Goal: Navigation & Orientation: Find specific page/section

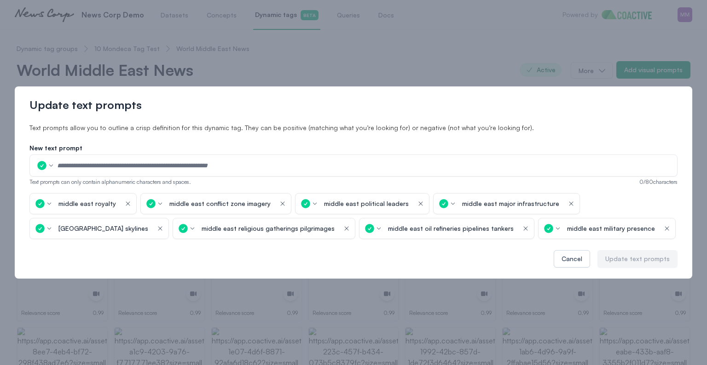
scroll to position [5, 0]
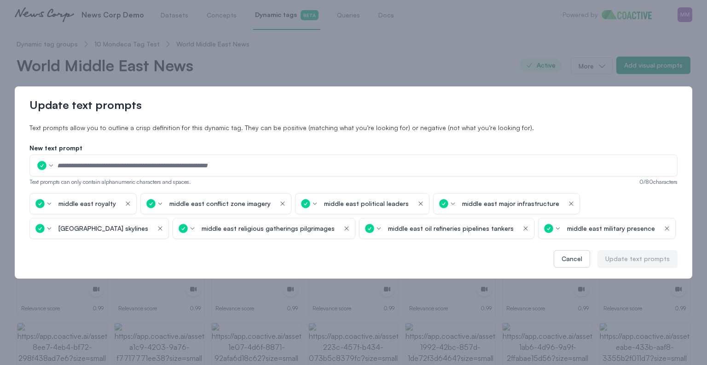
click at [404, 46] on div "Update text prompts Text prompts allow you to outline a crisp definition for th…" at bounding box center [353, 182] width 707 height 365
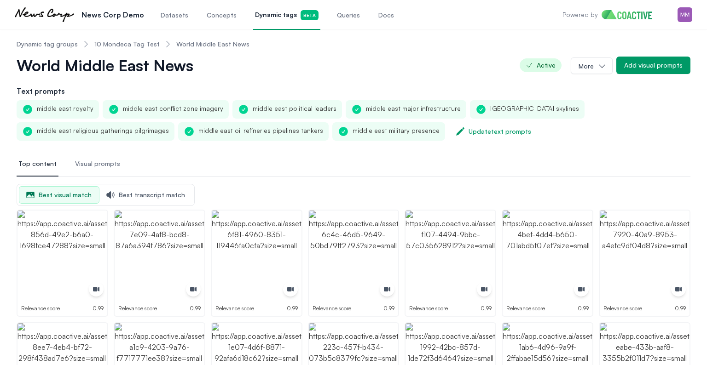
click at [391, 58] on div "World Middle East News Active More Add visual prompts" at bounding box center [354, 65] width 674 height 18
click at [264, 21] on link "Dynamic tags Beta" at bounding box center [286, 15] width 67 height 30
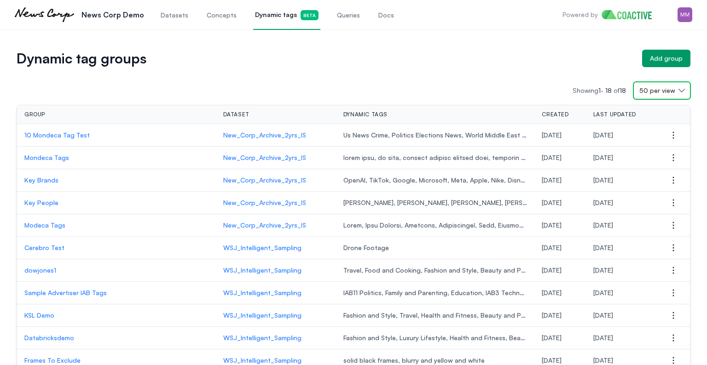
click at [636, 87] on button "50 per view" at bounding box center [661, 90] width 57 height 17
click at [484, 87] on div "Showing 1 - 18 of 18 50 per view 3 per view 10 per view 25 per view 50 per view…" at bounding box center [354, 90] width 674 height 17
click at [471, 83] on div "Showing 1 - 18 of 18 50 per view" at bounding box center [354, 90] width 674 height 17
click at [282, 67] on div "Showing 1 - 18 of 18 50 per view Group Dataset Dynamic tags Created Last update…" at bounding box center [354, 313] width 674 height 492
